Goal: Check status: Check status

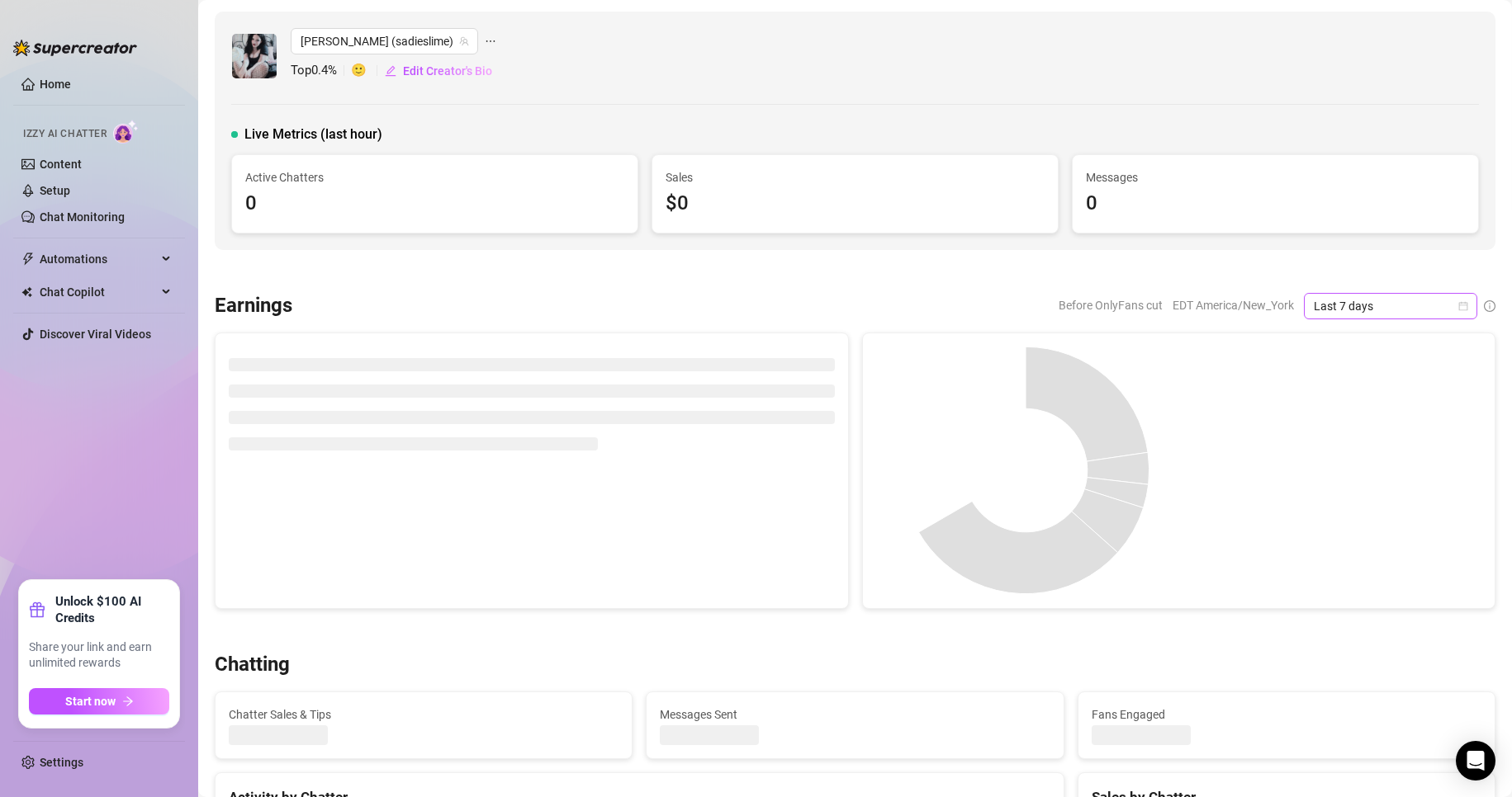
click at [1458, 304] on icon "calendar" at bounding box center [1463, 306] width 10 height 10
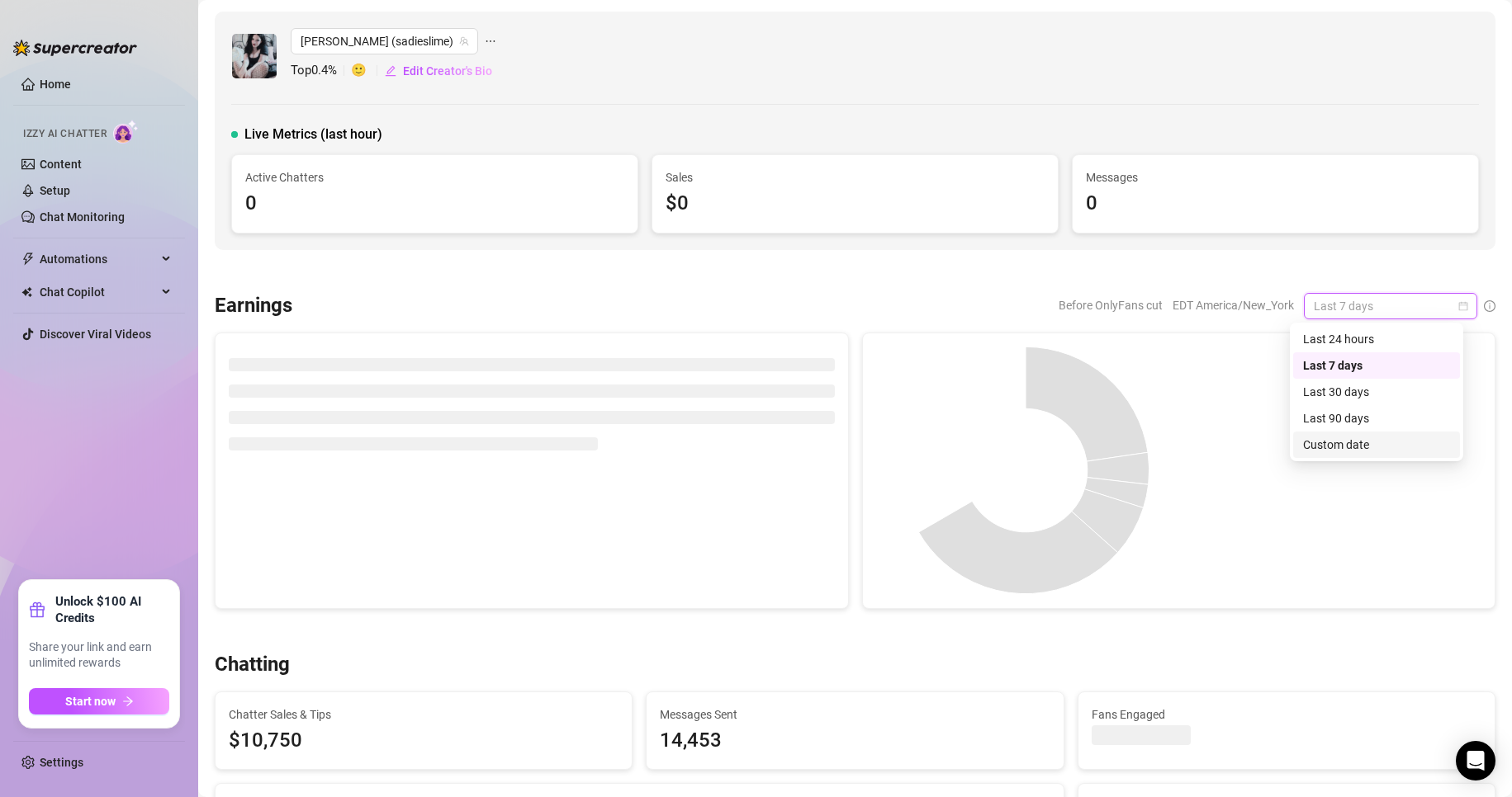
click at [1343, 444] on div "Custom date" at bounding box center [1376, 445] width 147 height 19
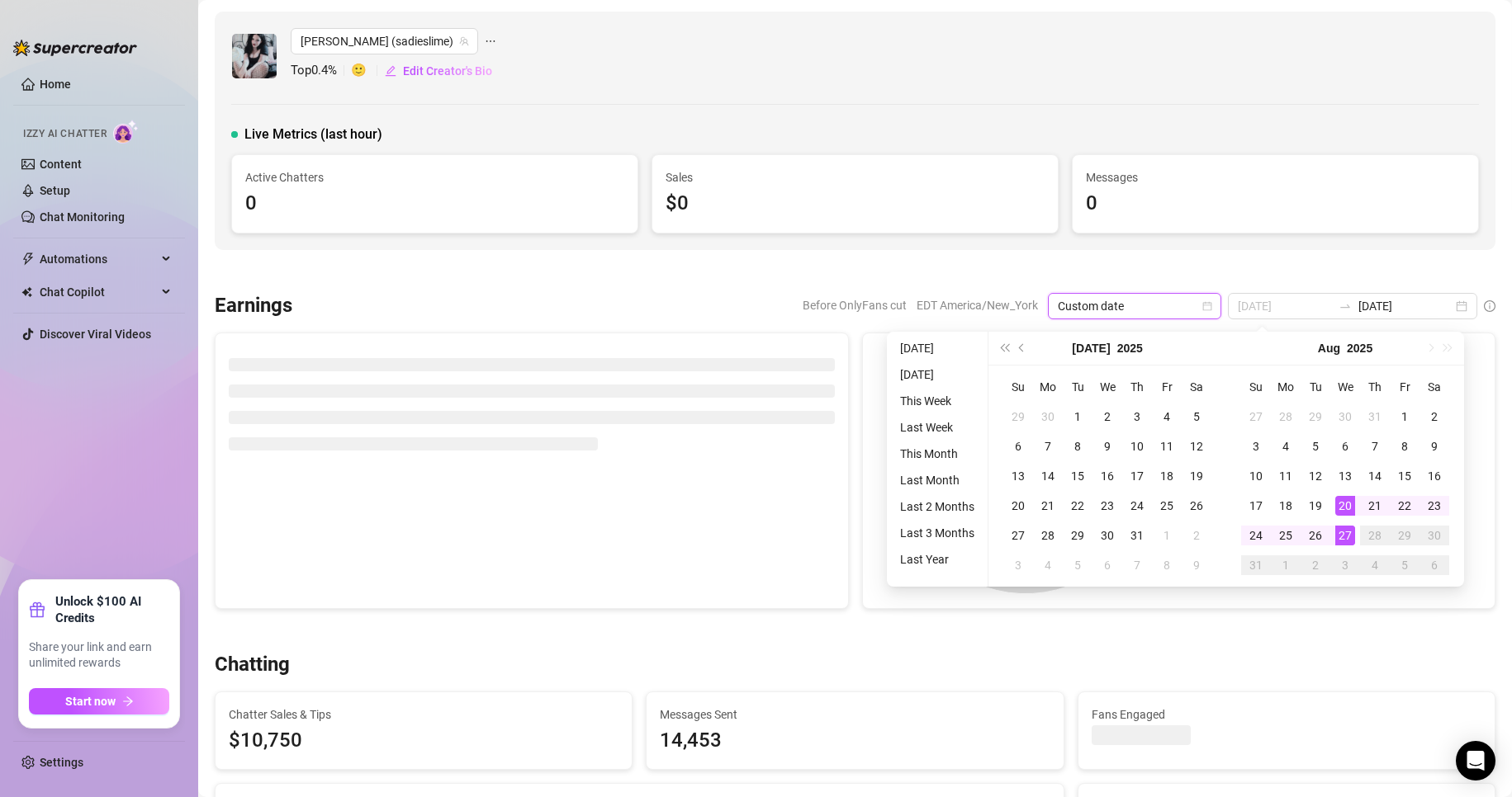
type input "[DATE]"
click at [1345, 542] on div "27" at bounding box center [1344, 535] width 19 height 19
type input "[DATE]"
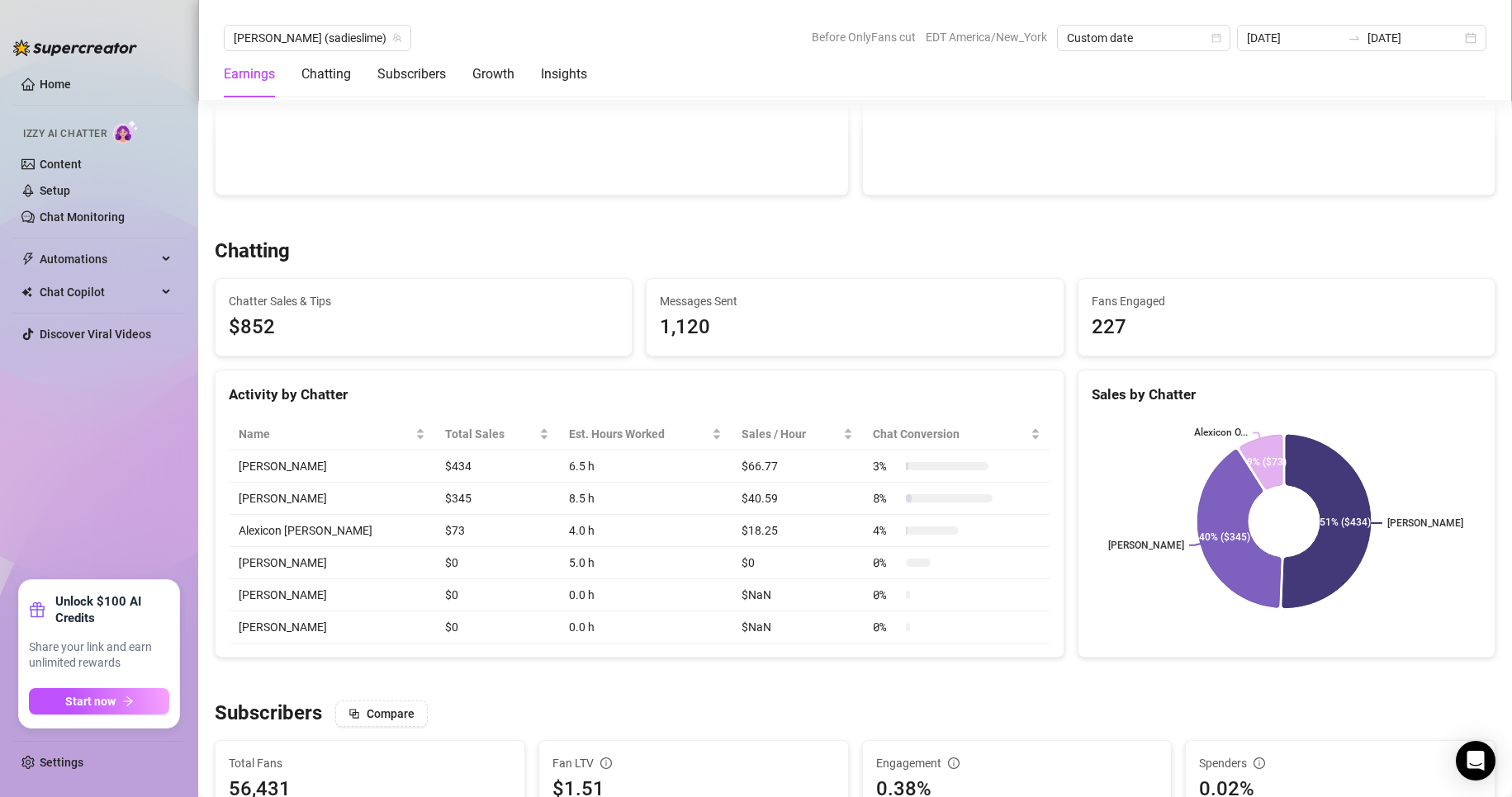
scroll to position [451, 0]
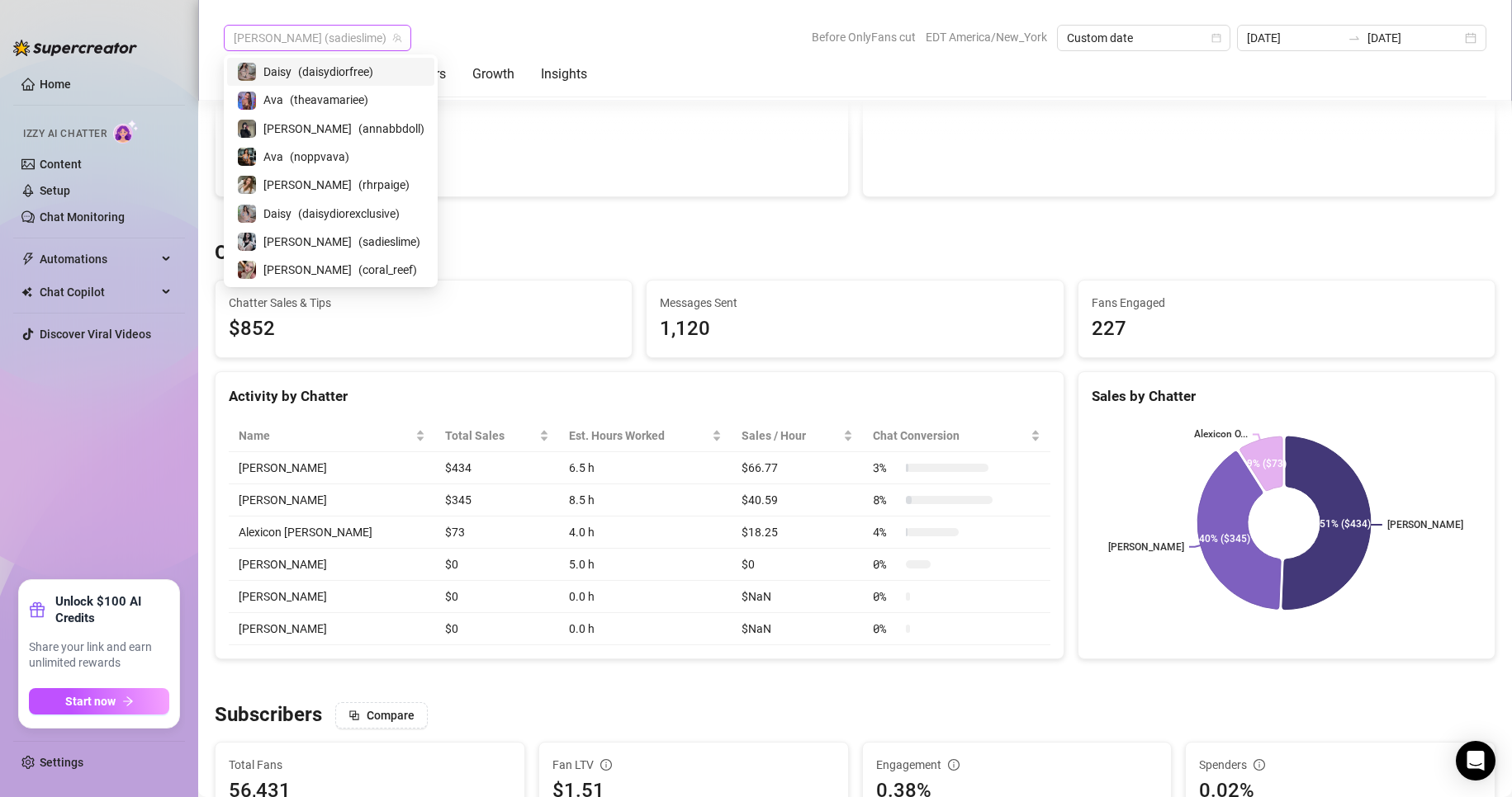
click at [312, 42] on span "[PERSON_NAME] (sadieslime)" at bounding box center [317, 38] width 168 height 25
click at [307, 256] on div "Anna ( coral_reef )" at bounding box center [330, 270] width 207 height 28
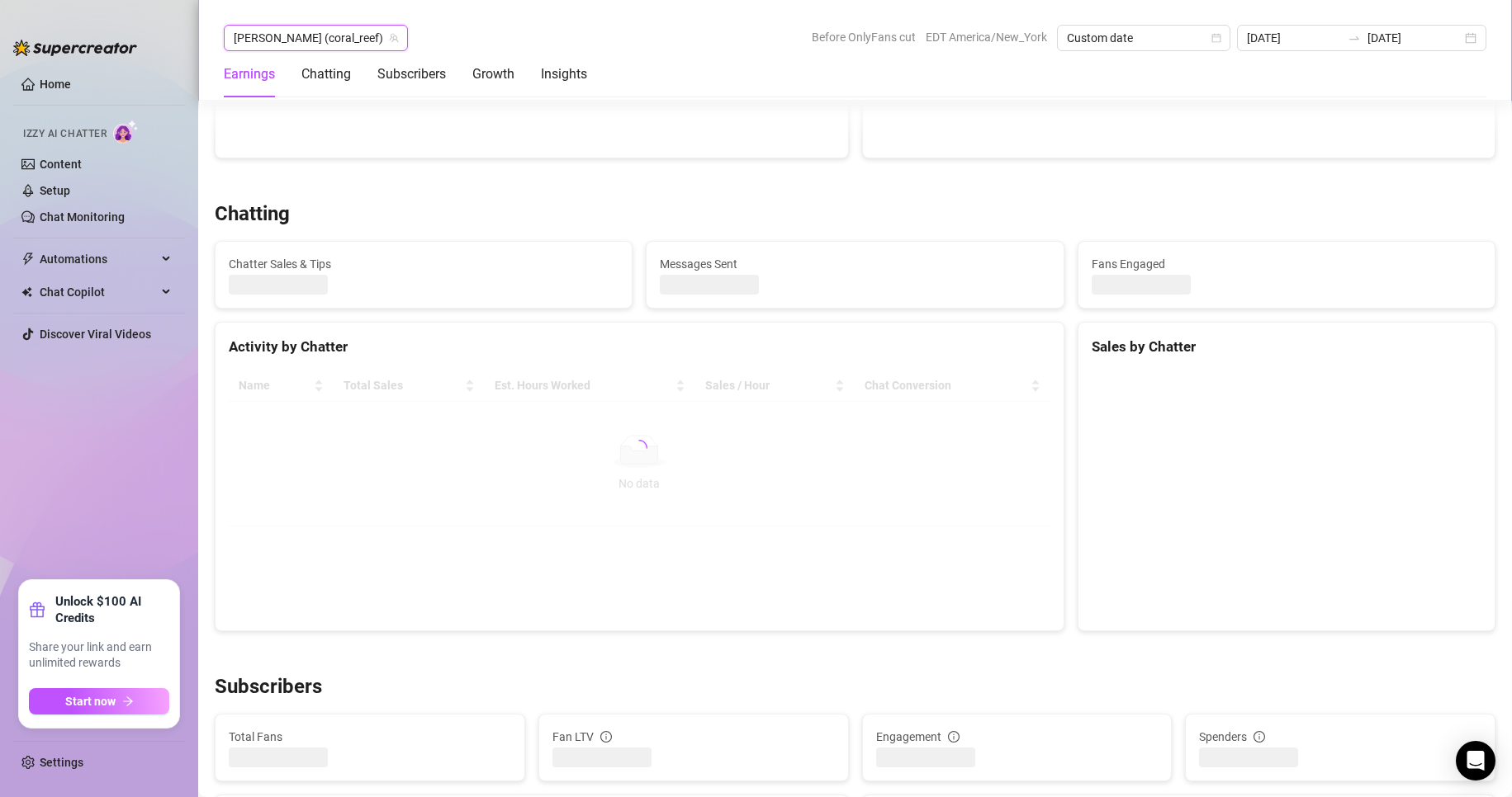
scroll to position [462, 0]
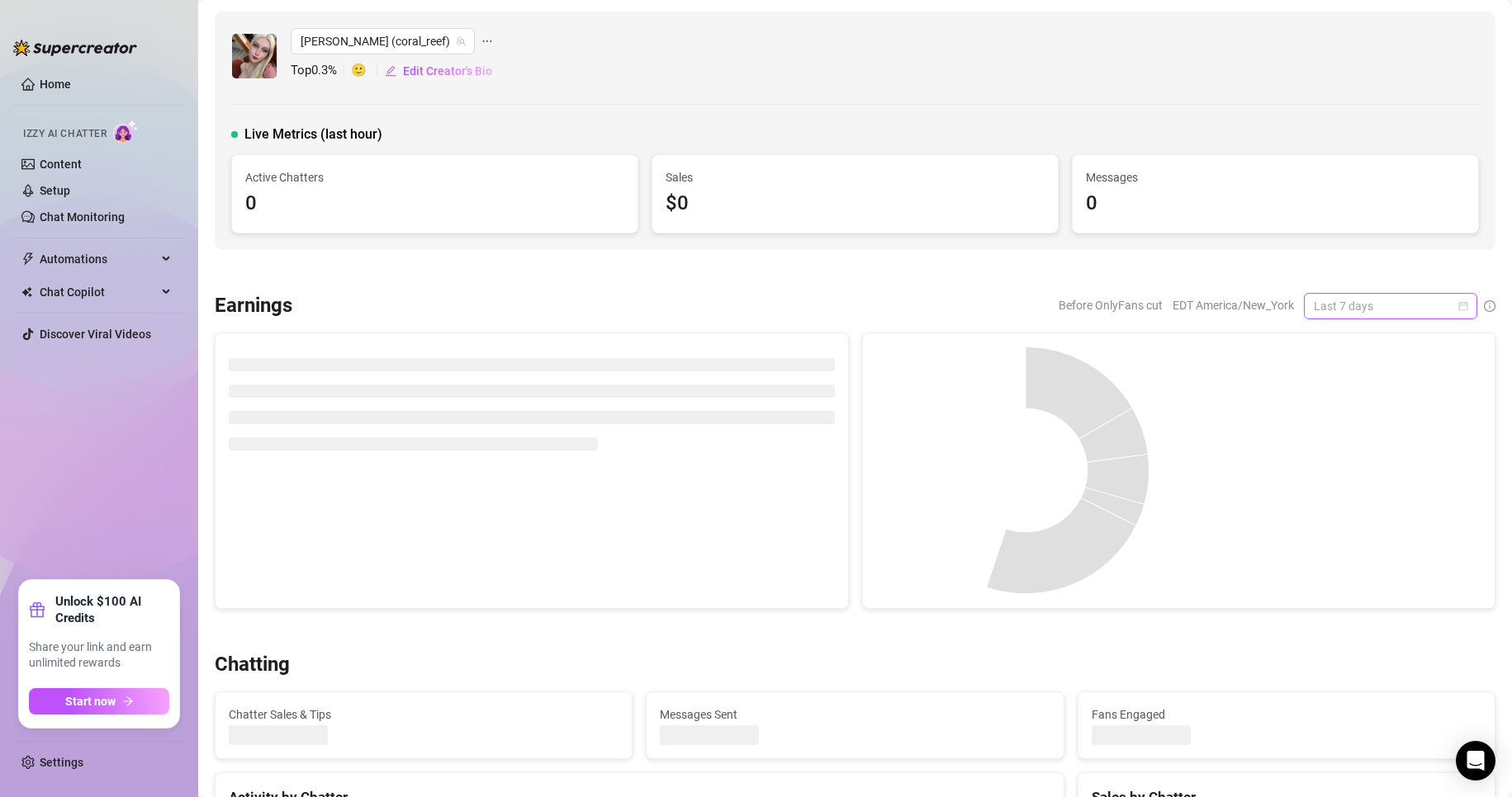
click at [1460, 302] on div "Last 7 days" at bounding box center [1390, 306] width 174 height 26
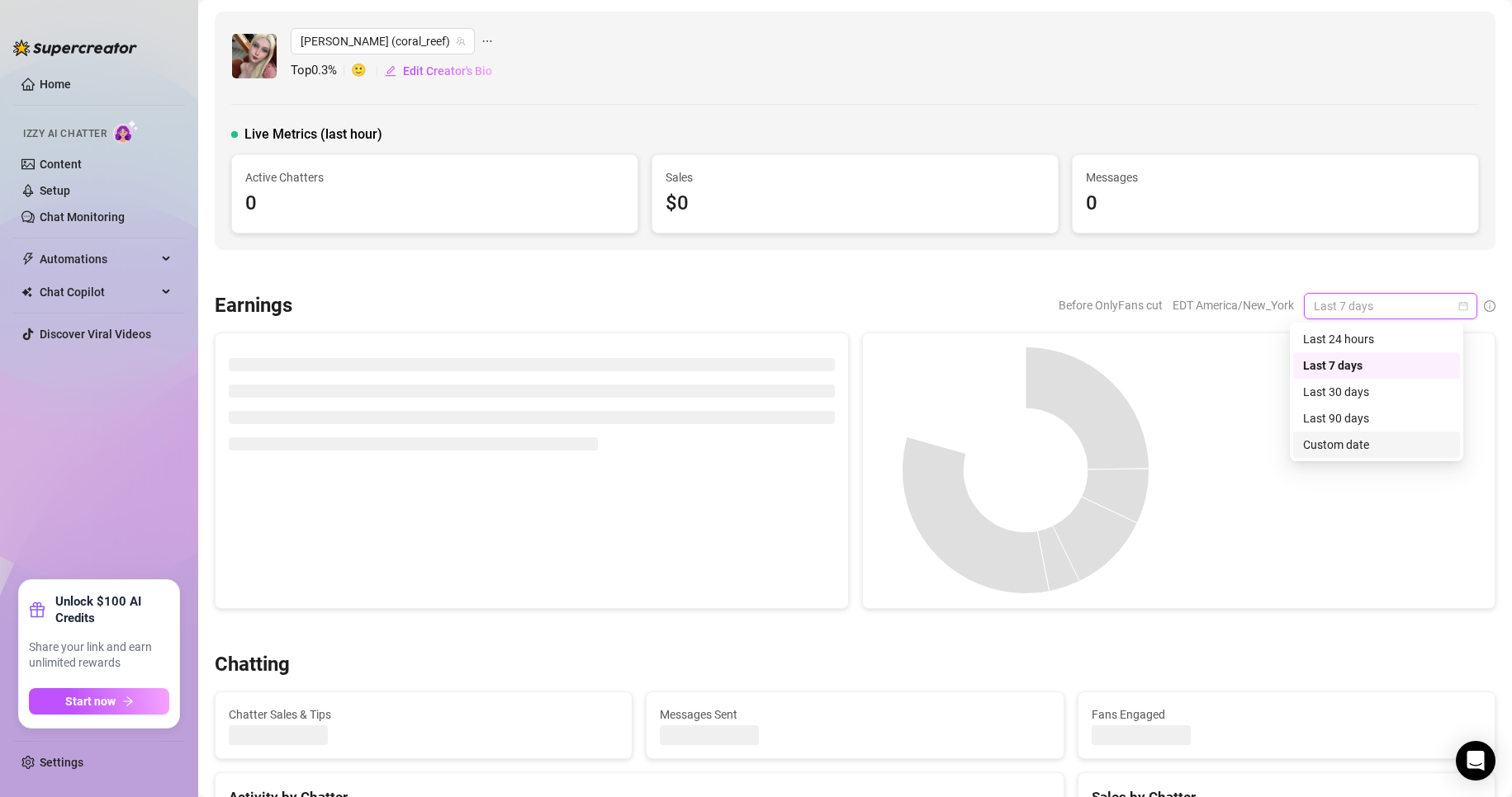
click at [1366, 437] on div "Custom date" at bounding box center [1376, 445] width 147 height 19
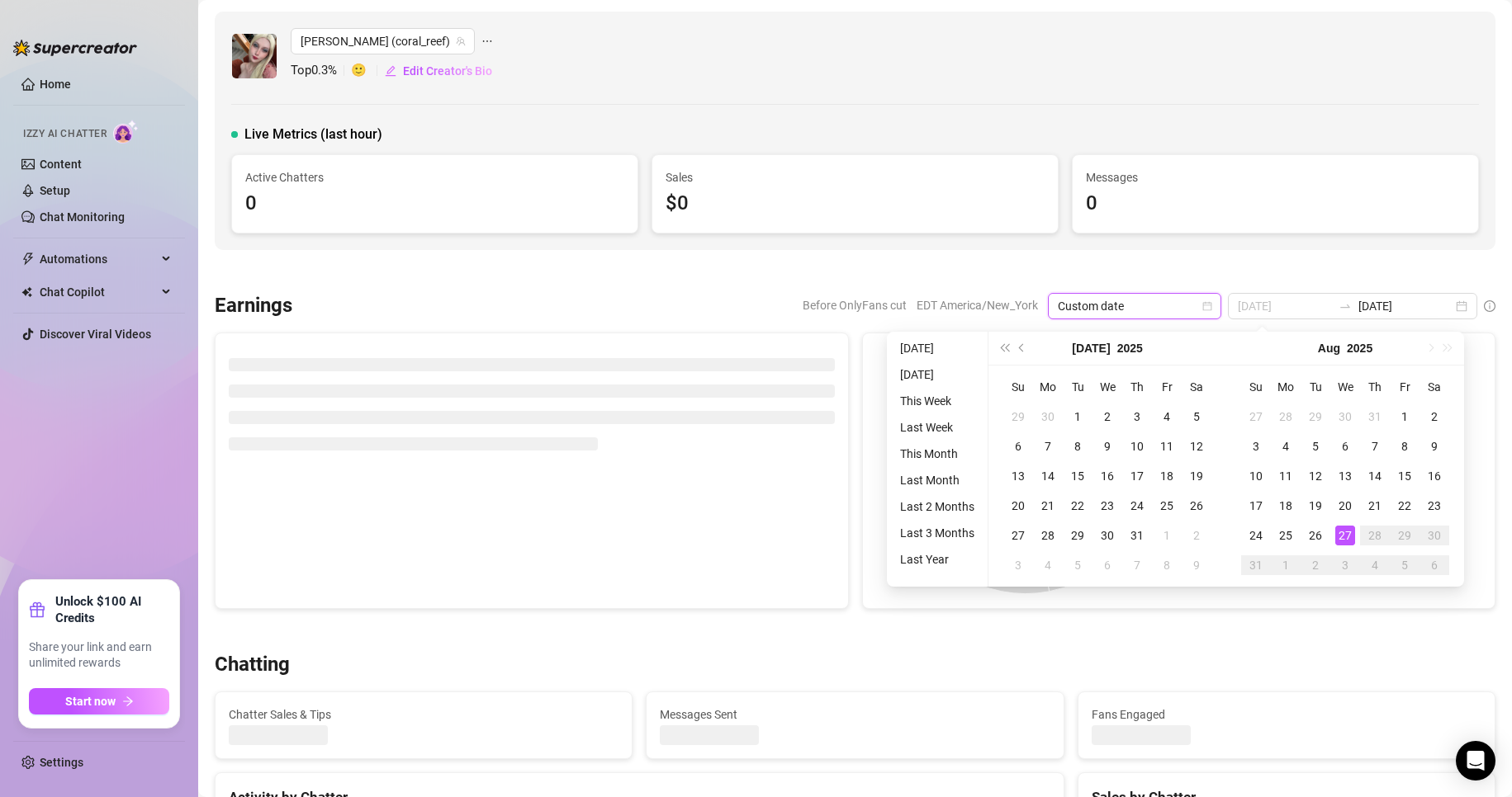
click at [1342, 538] on div "27" at bounding box center [1344, 535] width 19 height 19
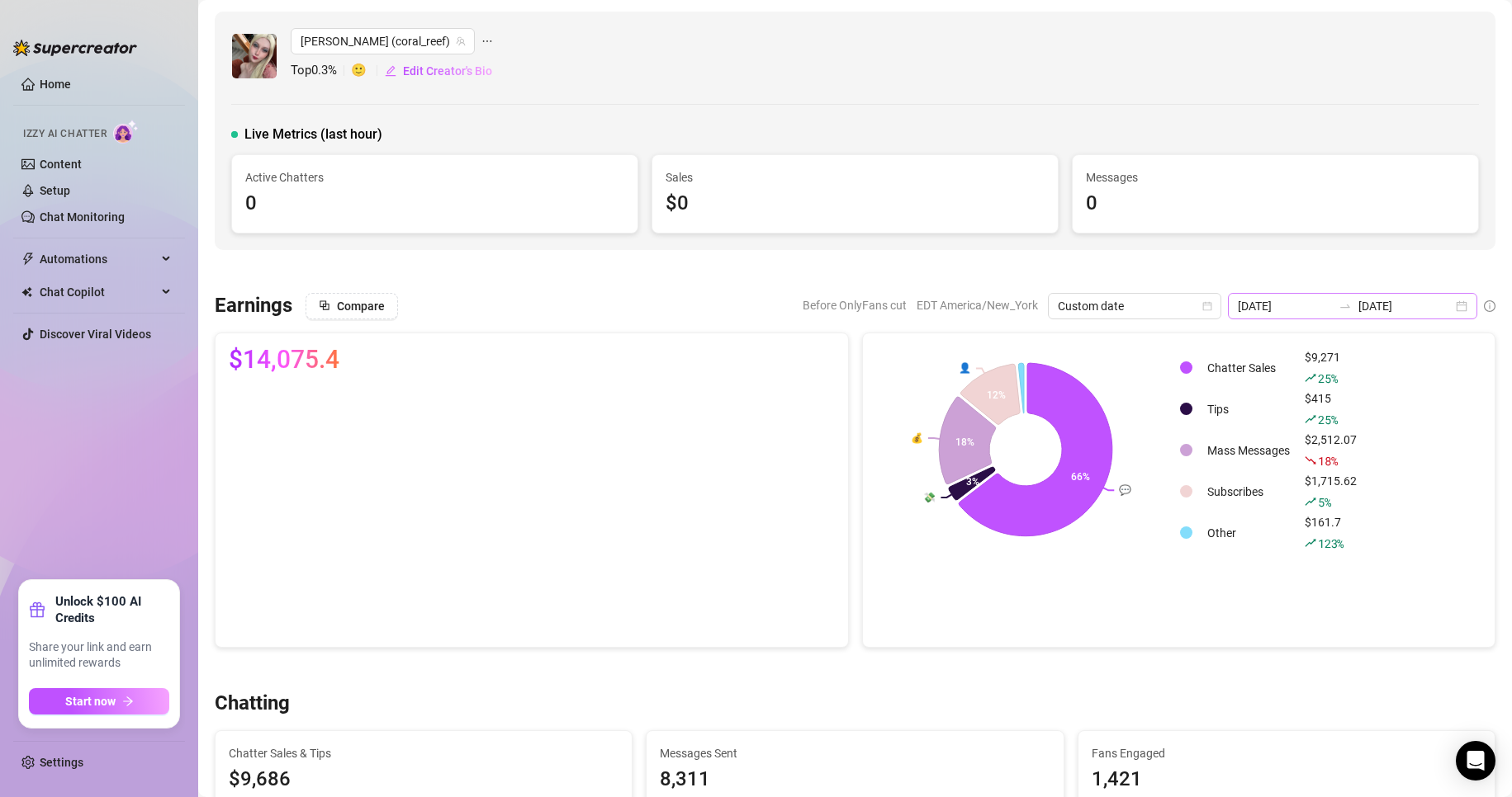
click at [1449, 307] on div "2025-08-20 2025-08-27" at bounding box center [1352, 306] width 250 height 26
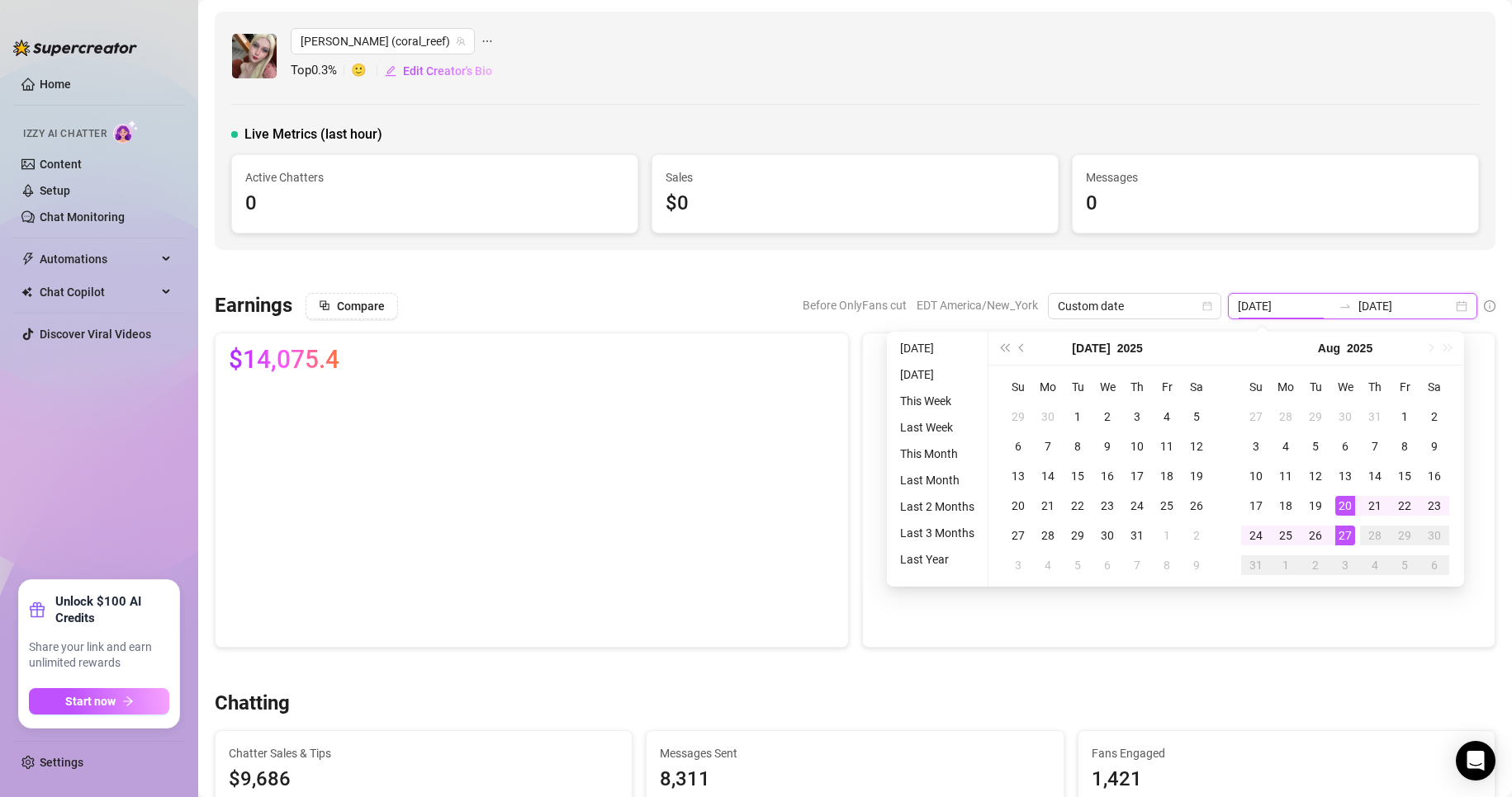
type input "[DATE]"
click at [1341, 536] on div "27" at bounding box center [1344, 535] width 19 height 19
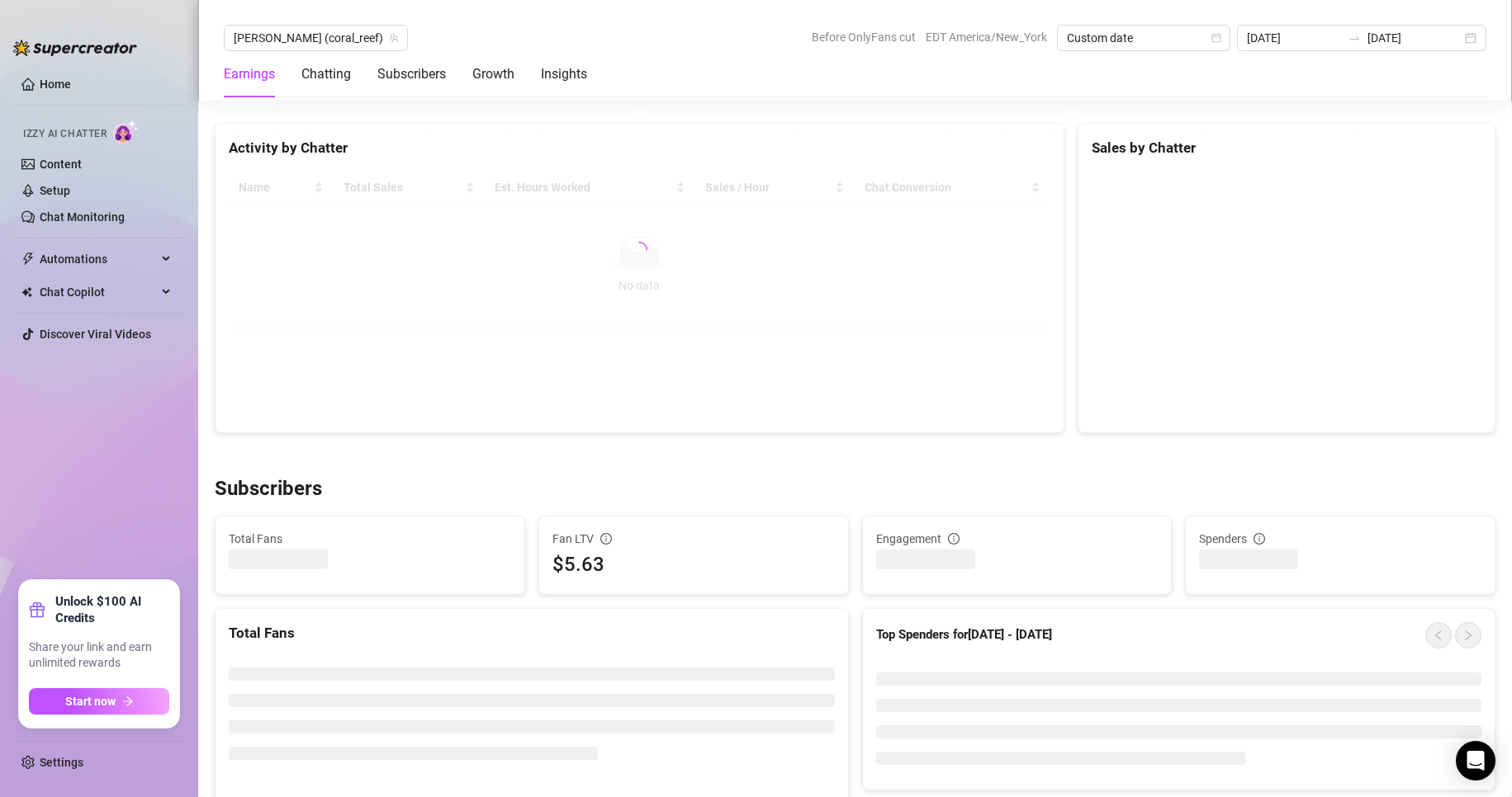
scroll to position [553, 0]
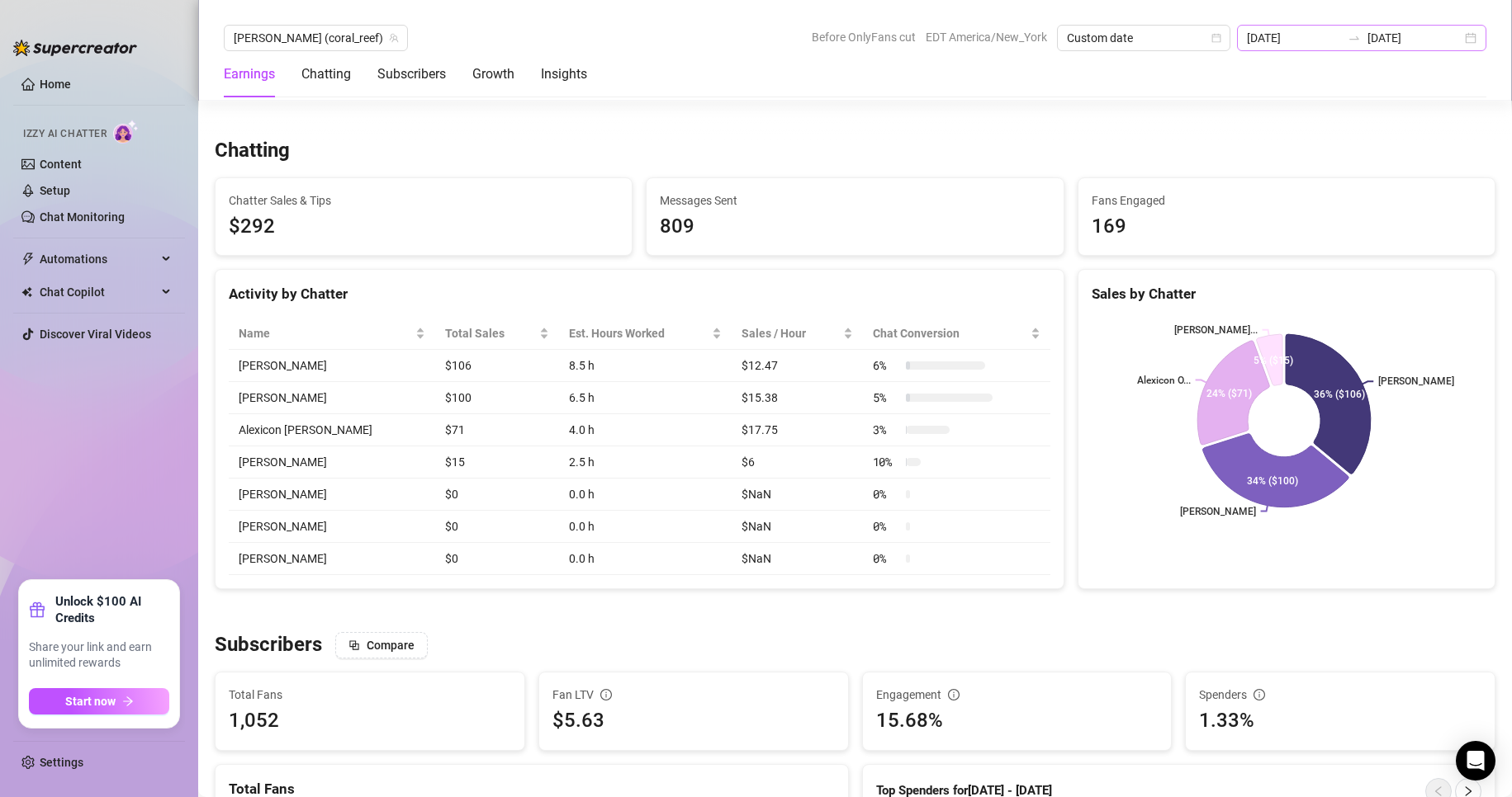
click at [1480, 48] on div "2025-08-27 2025-08-27" at bounding box center [1362, 38] width 250 height 26
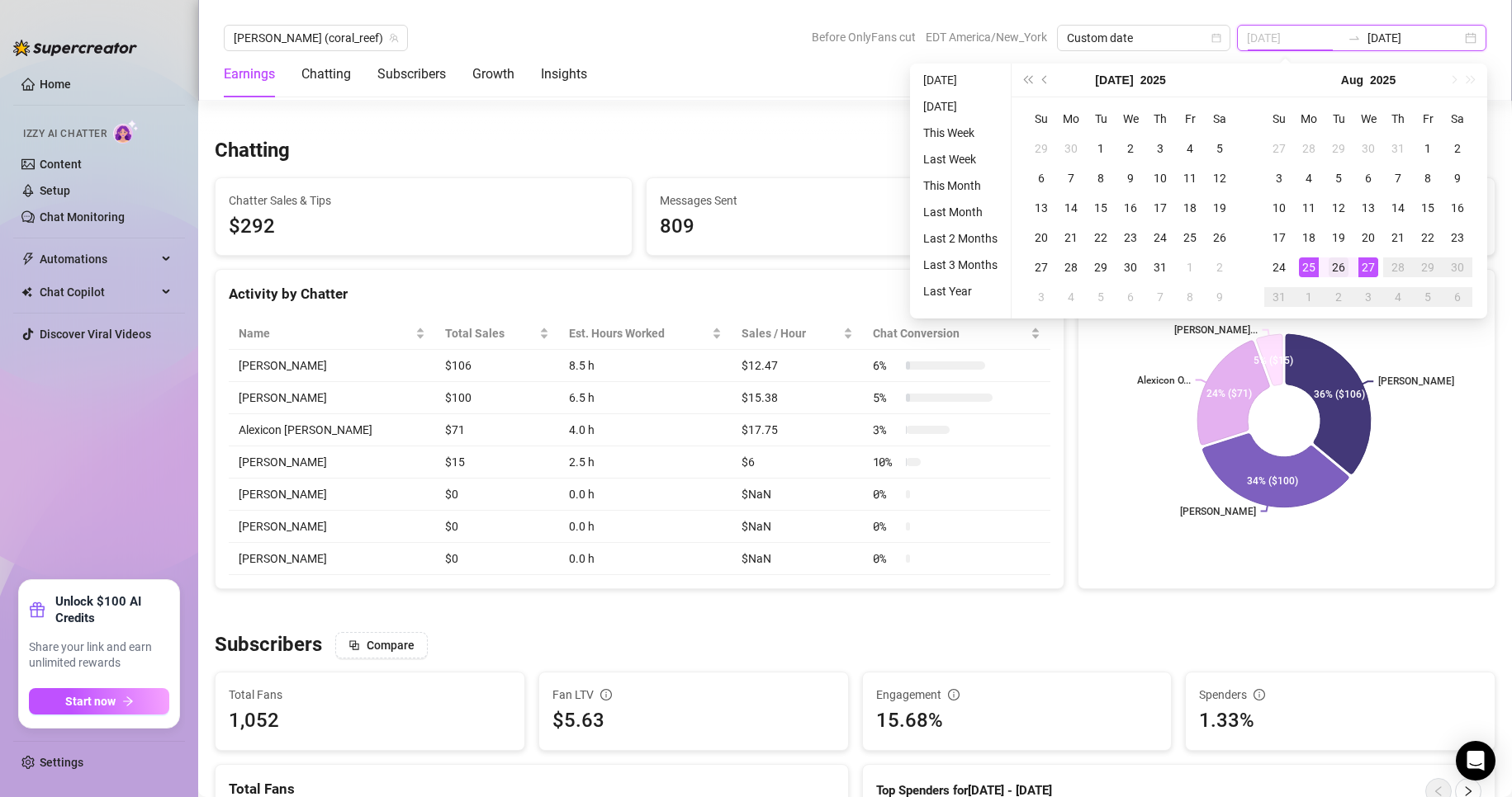
type input "2025-08-26"
click at [1335, 265] on div "26" at bounding box center [1338, 267] width 19 height 19
click at [1375, 267] on div "27" at bounding box center [1367, 267] width 19 height 19
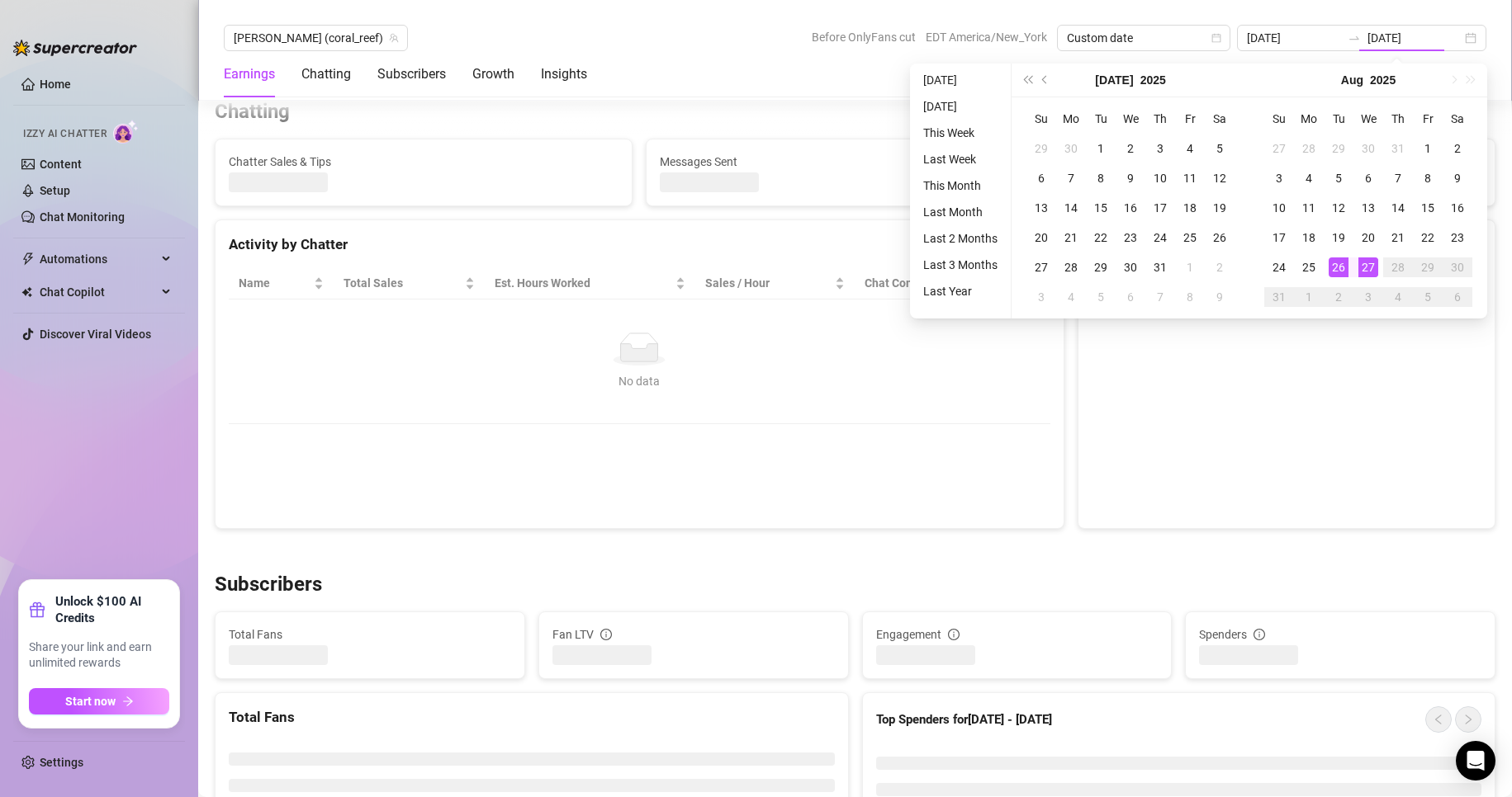
type input "2025-08-26"
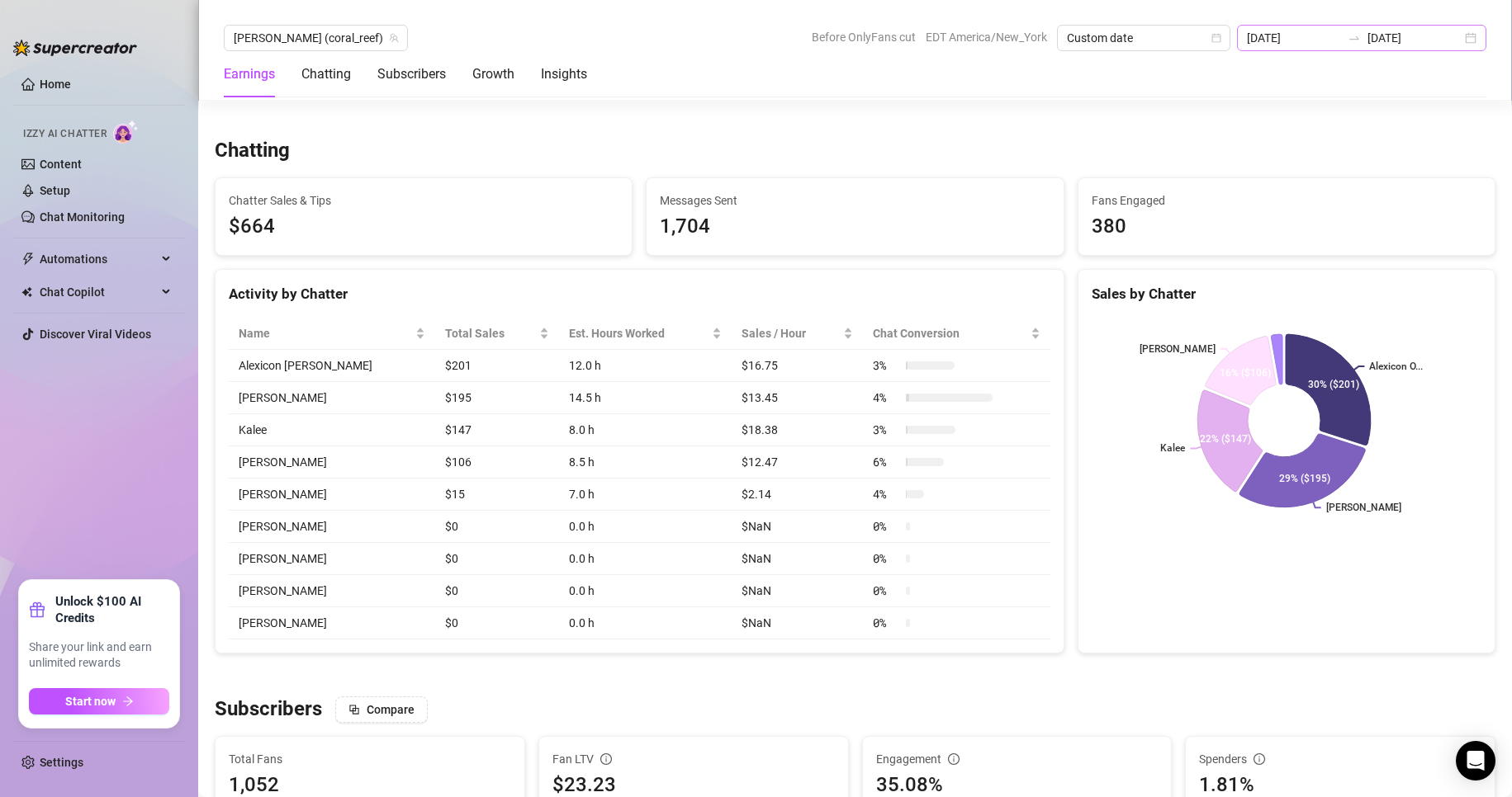
click at [1469, 43] on div "2025-08-26 2025-08-27" at bounding box center [1362, 38] width 250 height 26
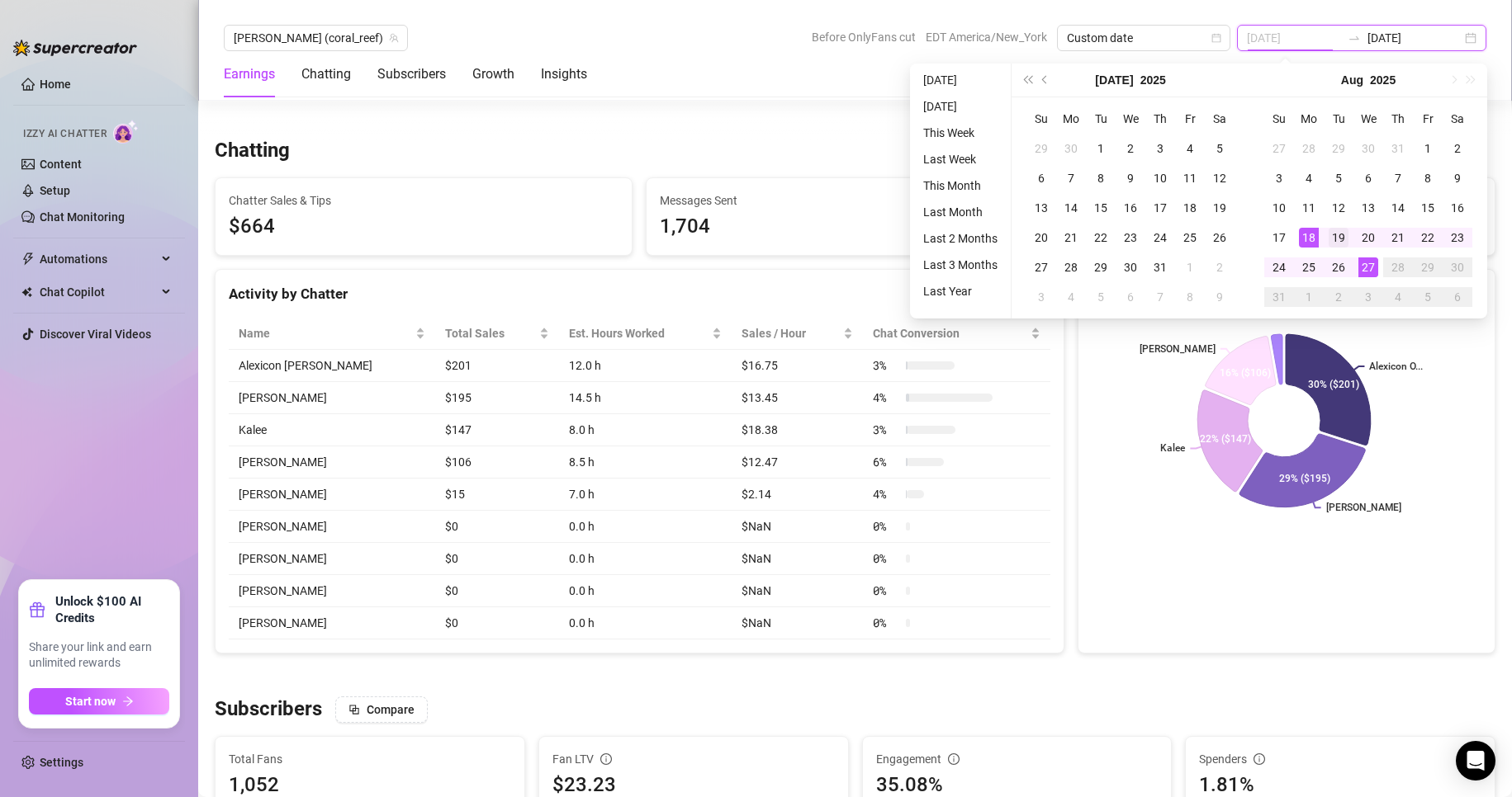
type input "2025-08-19"
click at [1337, 237] on div "19" at bounding box center [1338, 238] width 19 height 19
type input "2025-08-25"
click at [1312, 263] on div "25" at bounding box center [1308, 267] width 19 height 19
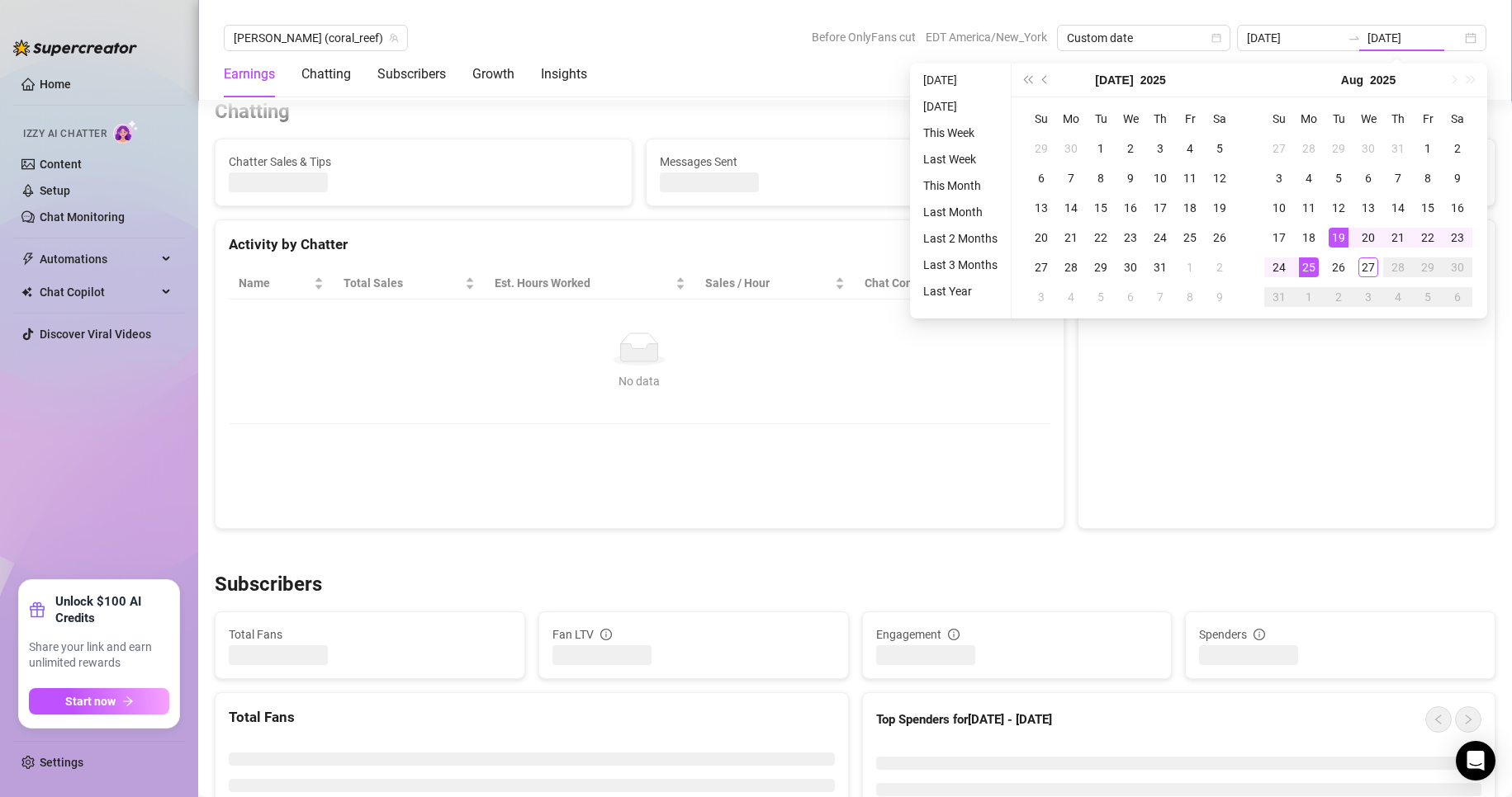
type input "2025-08-19"
type input "2025-08-25"
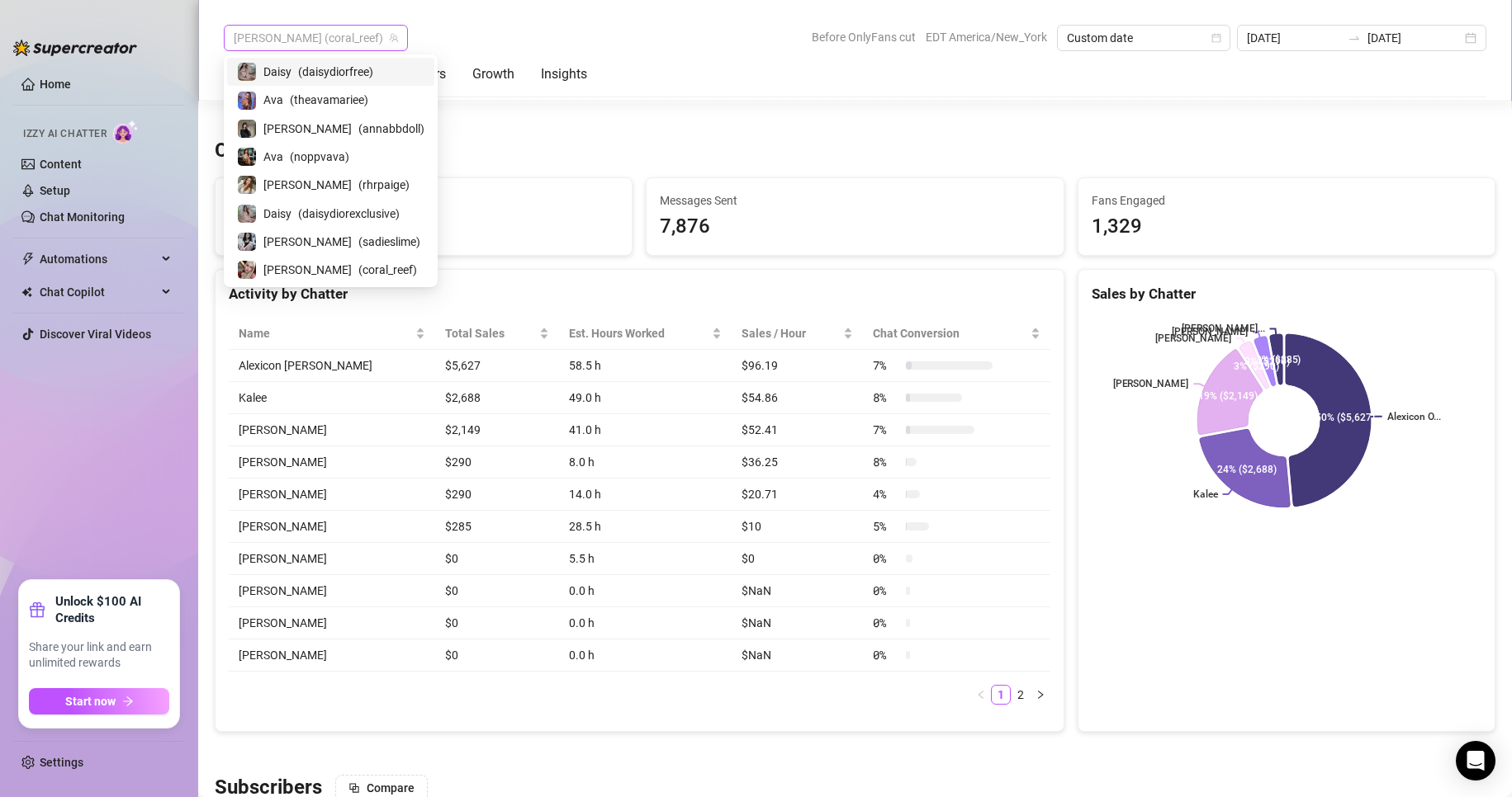
click at [280, 29] on span "Anna (coral_reef)" at bounding box center [316, 38] width 164 height 25
click at [358, 237] on span "( sadieslime )" at bounding box center [389, 242] width 62 height 19
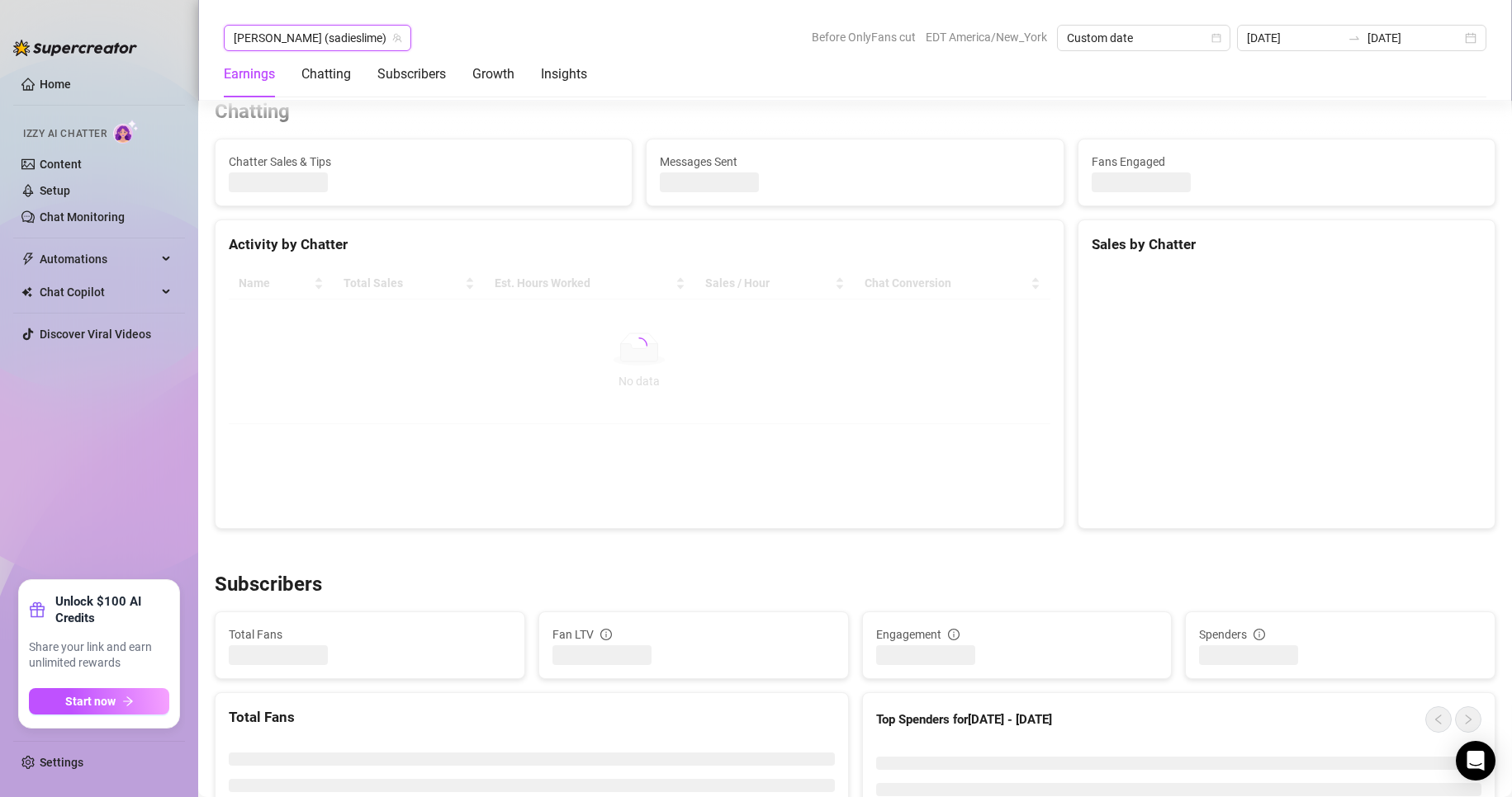
scroll to position [564, 0]
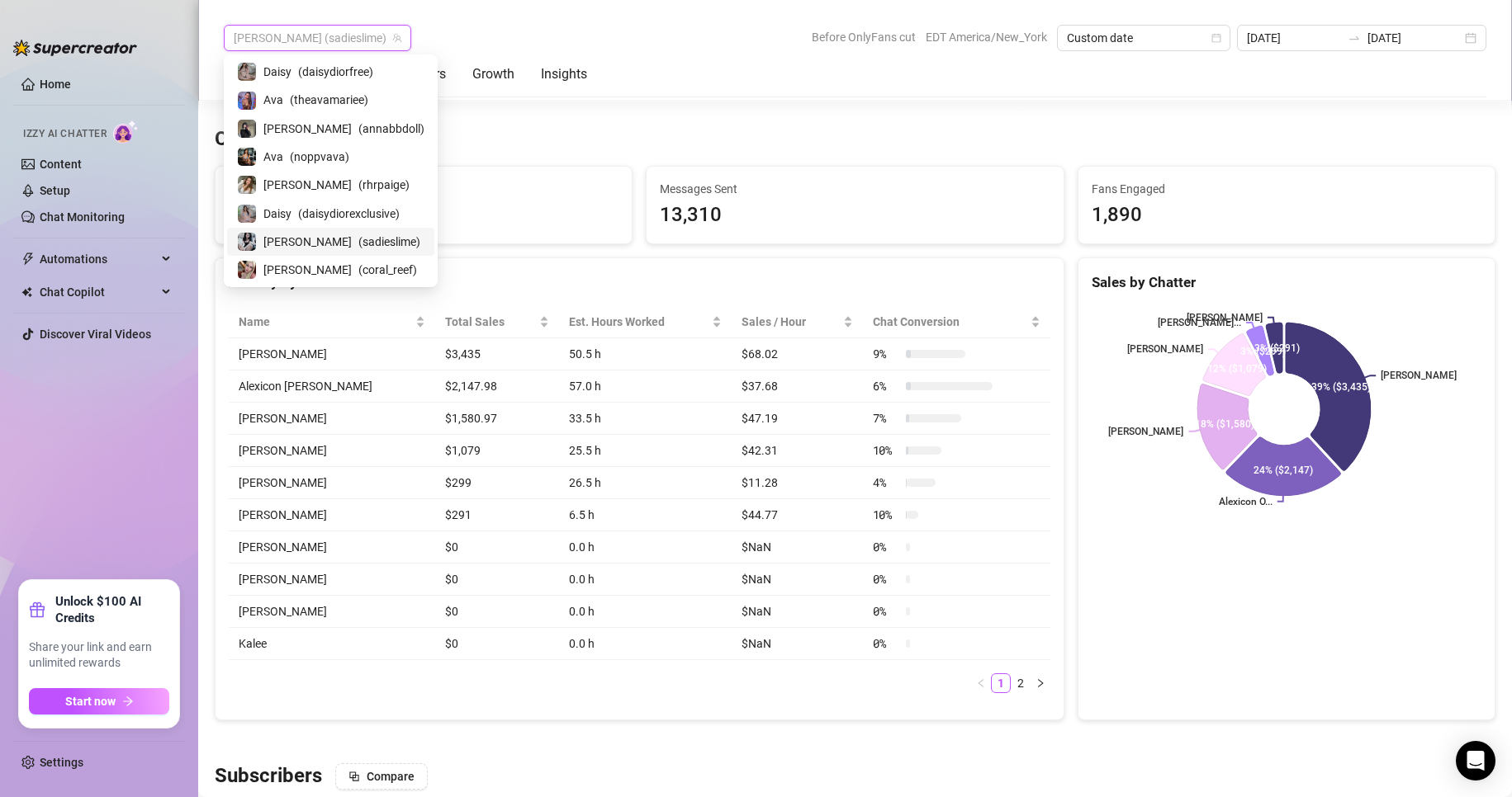
click at [321, 44] on span "[PERSON_NAME] (sadieslime)" at bounding box center [317, 38] width 168 height 25
click at [358, 265] on span "( coral_reef )" at bounding box center [387, 270] width 58 height 19
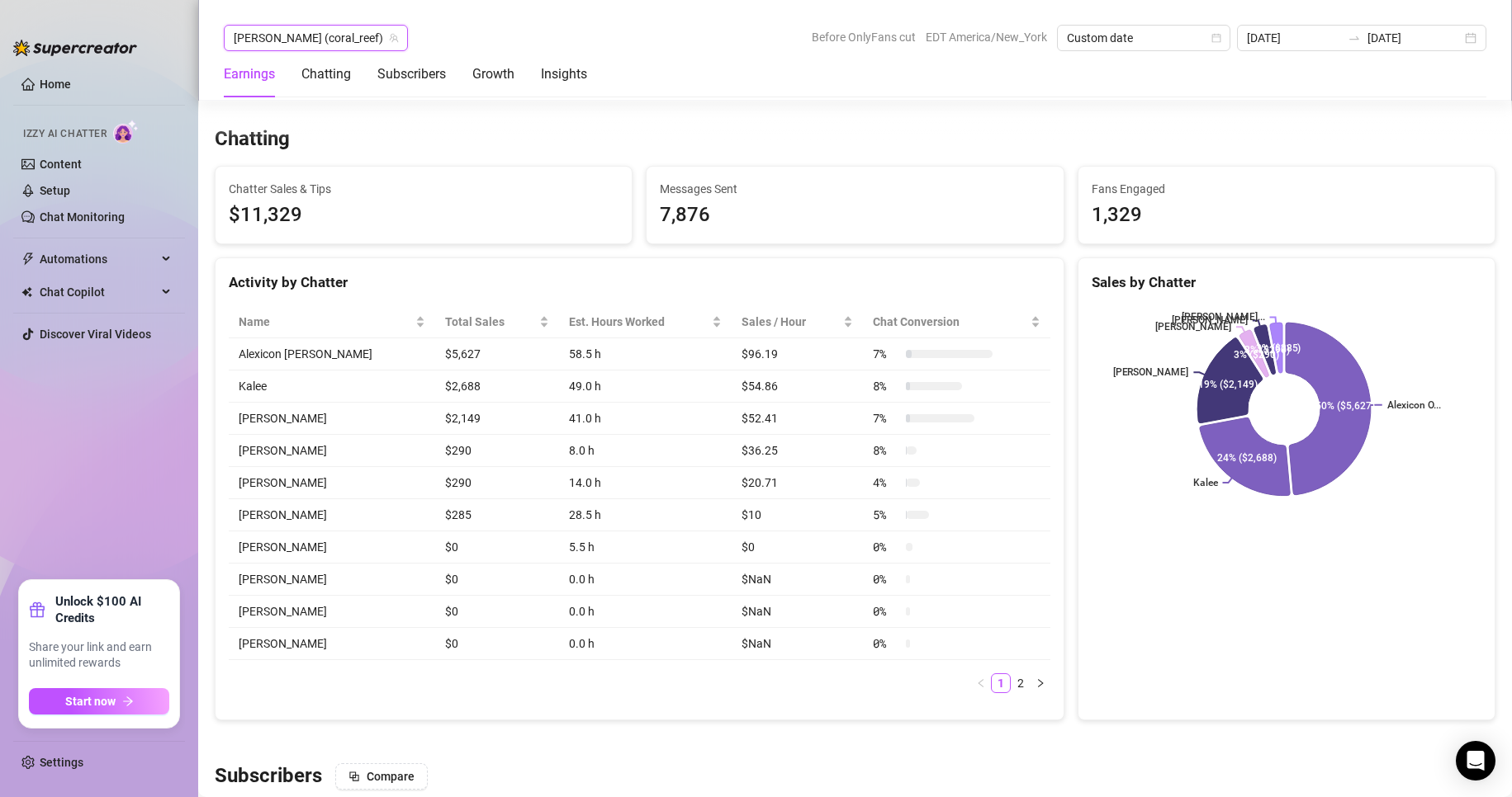
click at [390, 38] on icon "team" at bounding box center [394, 38] width 9 height 9
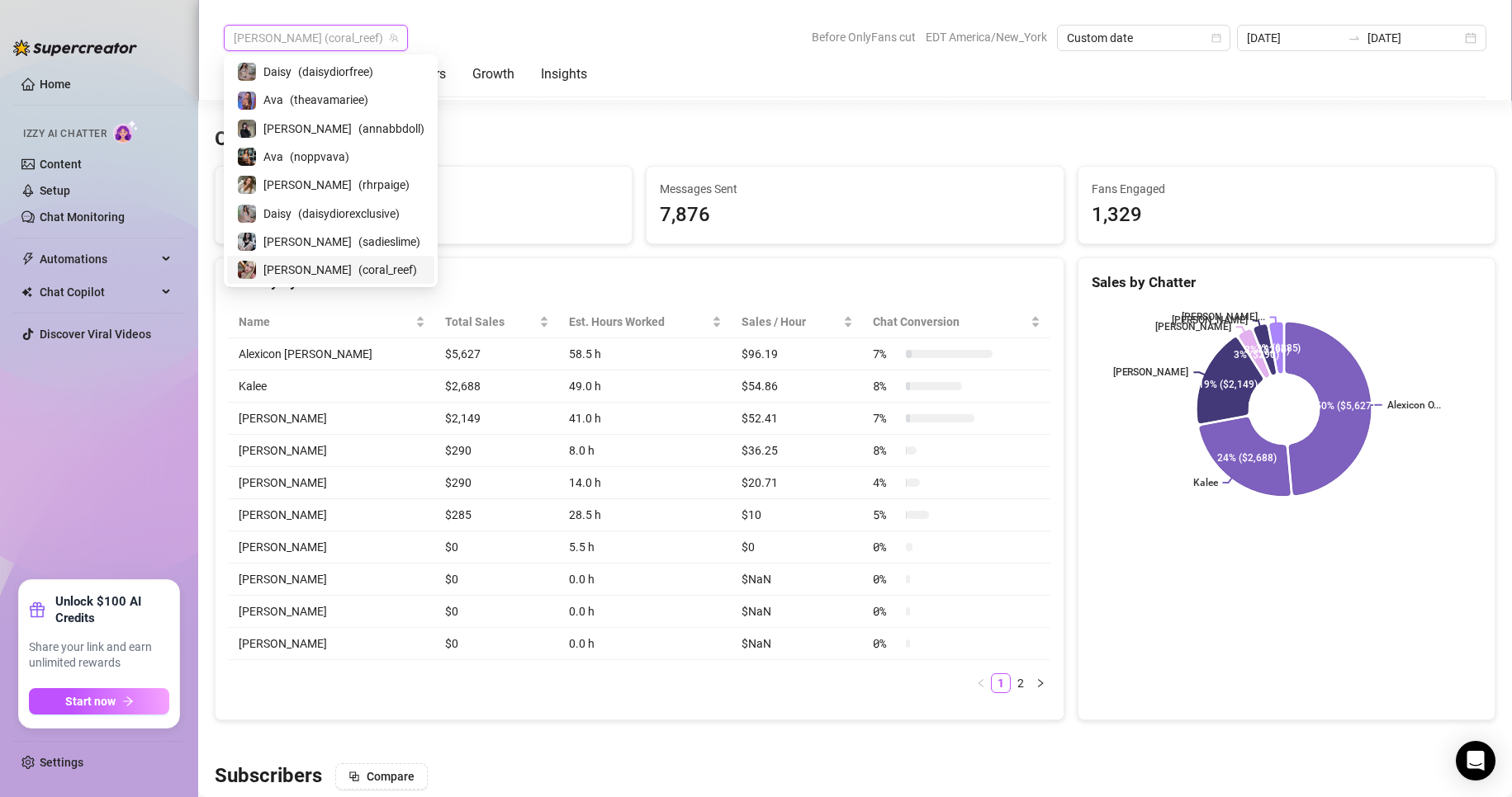
click at [332, 44] on span "Anna (coral_reef)" at bounding box center [316, 38] width 164 height 25
click at [294, 244] on div "Sadie ( sadieslime )" at bounding box center [330, 241] width 187 height 19
